Goal: Information Seeking & Learning: Learn about a topic

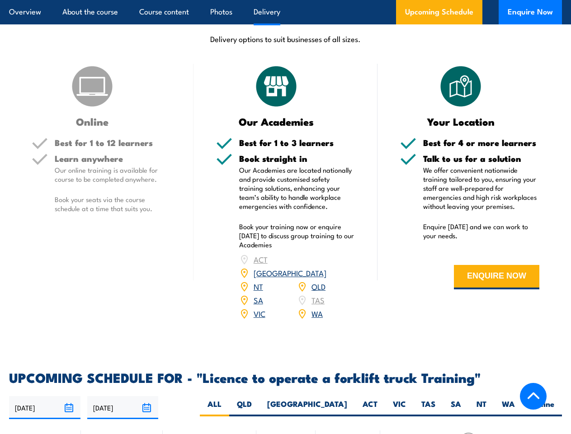
click at [285, 0] on article "Overview About the course Course content Photos Delivery Upcoming Schedule Enqu…" at bounding box center [285, 12] width 553 height 24
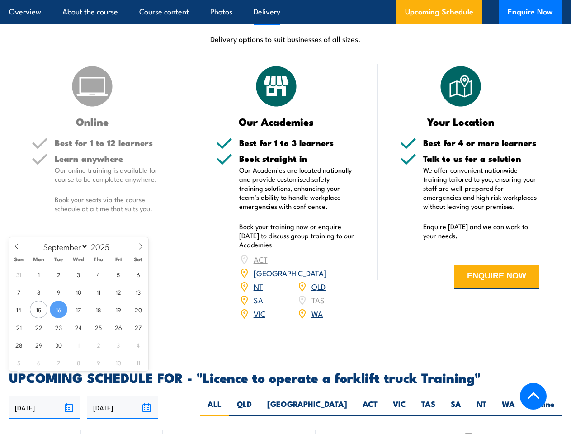
click at [45, 396] on input "[DATE]" at bounding box center [44, 407] width 71 height 23
click at [123, 396] on input "[DATE]" at bounding box center [122, 407] width 71 height 23
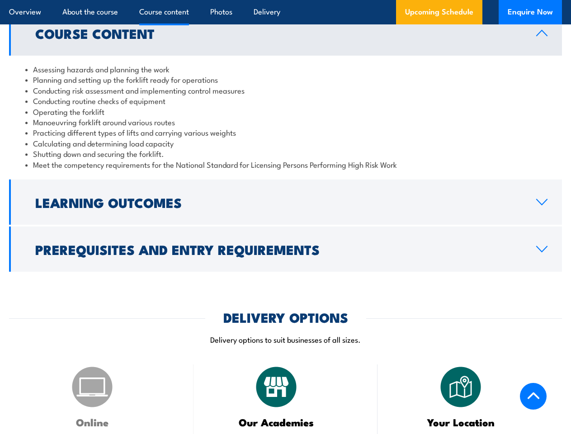
scroll to position [843, 0]
click at [285, 0] on article "Overview About the course Course content Photos Delivery Upcoming Schedule Enqu…" at bounding box center [285, 12] width 553 height 24
click at [285, 196] on h2 "Learning Outcomes" at bounding box center [278, 202] width 487 height 12
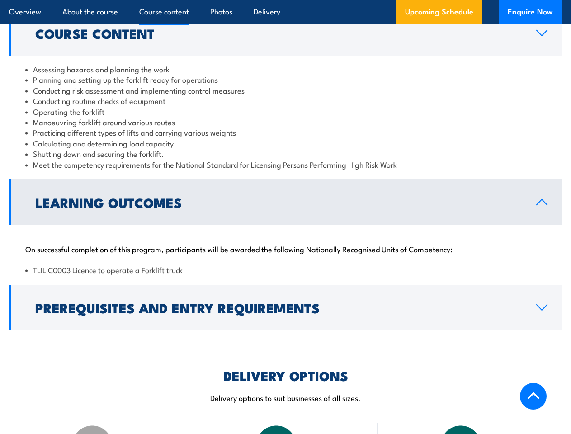
click at [285, 369] on h2 "DELIVERY OPTIONS" at bounding box center [285, 375] width 125 height 12
